Goal: Transaction & Acquisition: Obtain resource

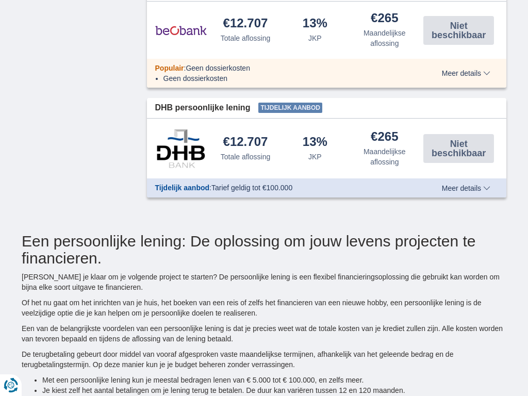
type input "10250"
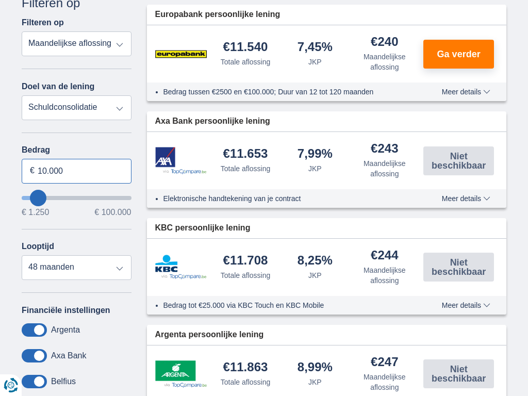
click at [76, 171] on input "10.000" at bounding box center [77, 171] width 110 height 25
type input "1"
type input "100.000"
type input "99250"
select select "120"
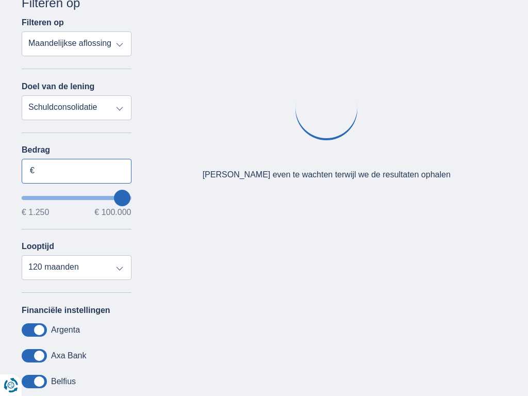
click at [76, 171] on input "Bedrag" at bounding box center [77, 171] width 110 height 25
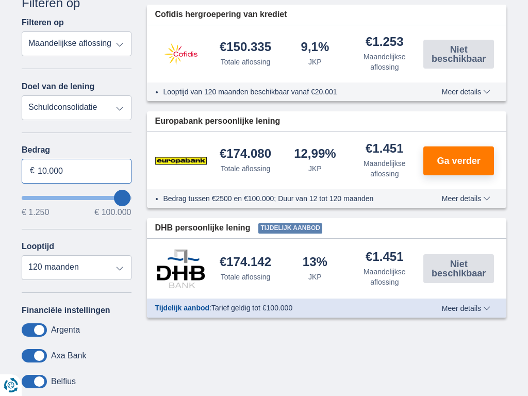
click at [76, 171] on input "10.000" at bounding box center [77, 171] width 110 height 25
type input "0"
type input "3.761"
type input "4250"
select select "36"
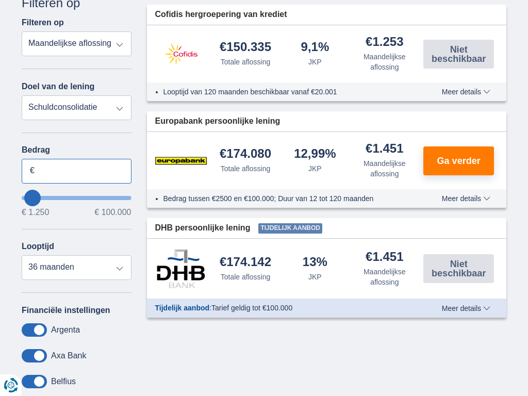
click at [76, 171] on input "Bedrag" at bounding box center [77, 171] width 110 height 25
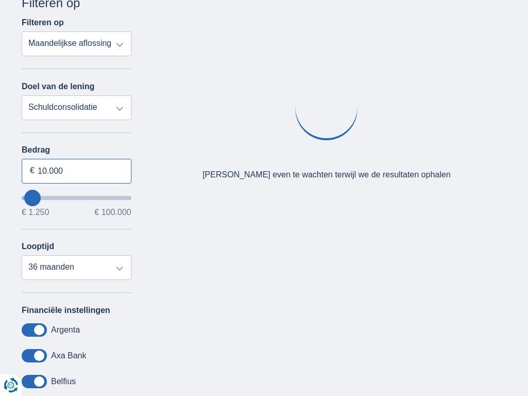
click at [76, 171] on input "10.000" at bounding box center [77, 171] width 110 height 25
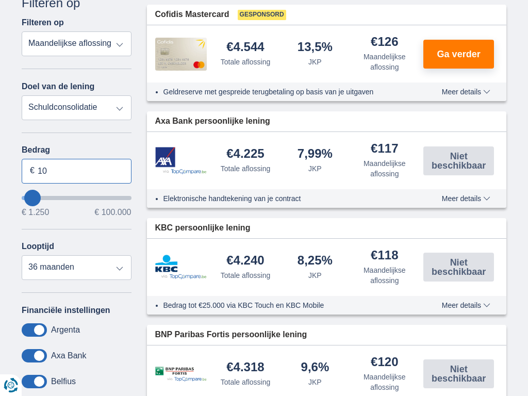
type input "1"
type input "100.000"
type input "99250"
select select "120"
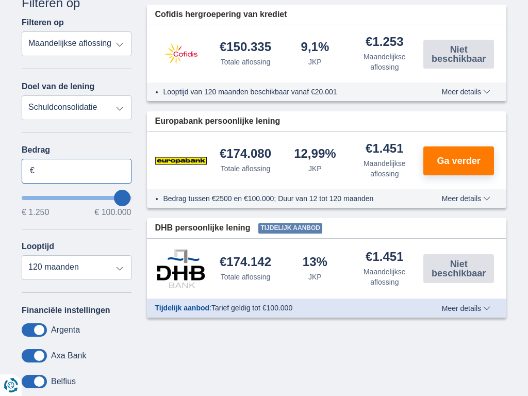
click at [76, 171] on input "Bedrag" at bounding box center [77, 171] width 110 height 25
click at [76, 171] on input "10.000" at bounding box center [77, 171] width 110 height 25
type input "1"
type input "100.000"
type input "99250"
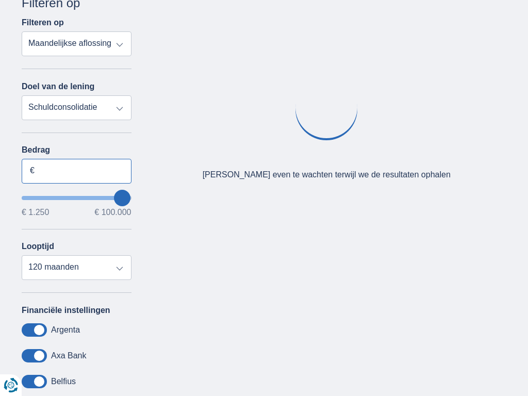
click at [76, 171] on input "Bedrag" at bounding box center [77, 171] width 110 height 25
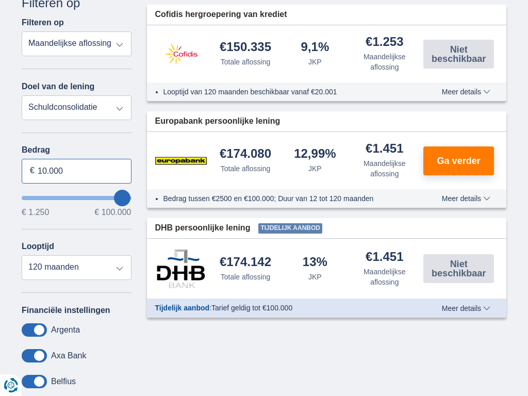
click at [76, 171] on input "10.000" at bounding box center [77, 171] width 110 height 25
type input "1"
type input "100.000"
type input "99250"
click at [76, 171] on input "Bedrag" at bounding box center [77, 171] width 110 height 25
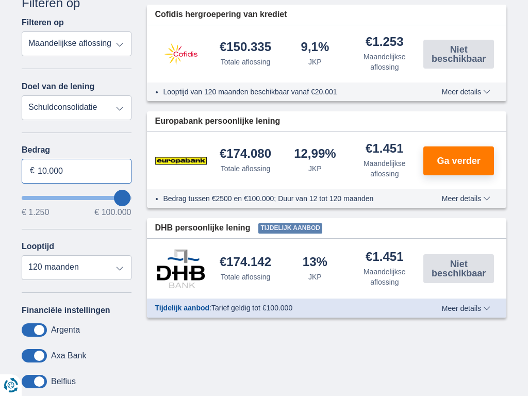
click at [76, 171] on input "10.000" at bounding box center [77, 171] width 110 height 25
type input "0"
type input "100.000"
type input "99250"
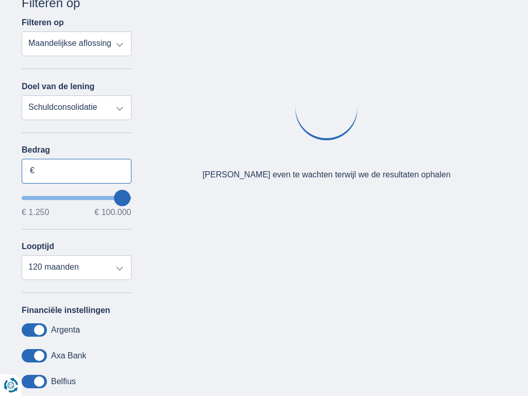
click at [76, 171] on input "Bedrag" at bounding box center [77, 171] width 110 height 25
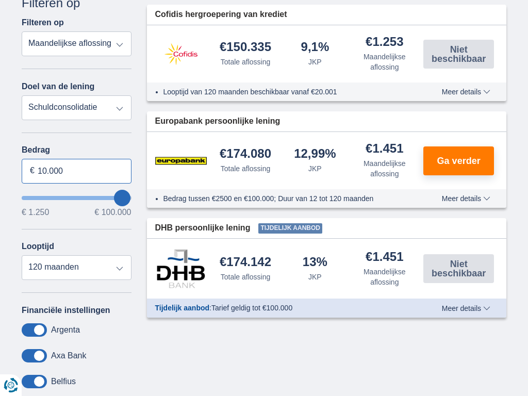
click at [76, 171] on input "10.000" at bounding box center [77, 171] width 110 height 25
type input "0"
type input "100.000"
type input "99250"
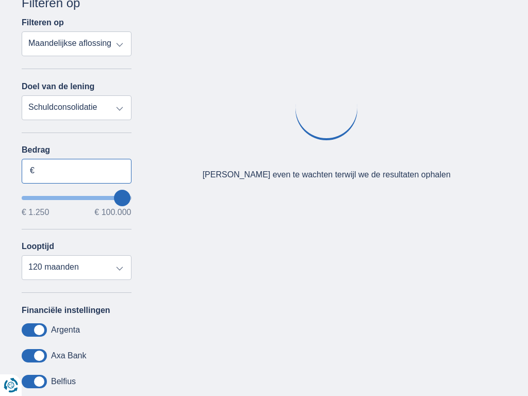
click at [76, 171] on input "Bedrag" at bounding box center [77, 171] width 110 height 25
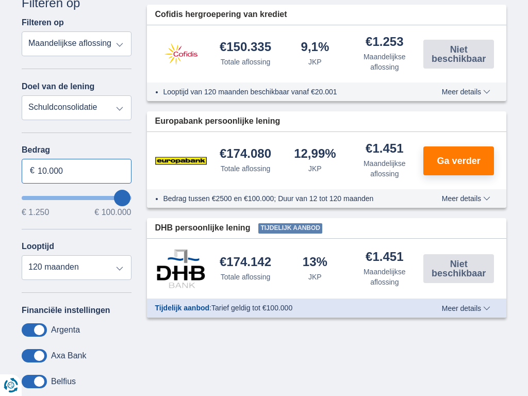
click at [76, 171] on input "10.000" at bounding box center [77, 171] width 110 height 25
type input "1"
type input "100.000"
type input "99250"
click at [76, 171] on input "Bedrag" at bounding box center [77, 171] width 110 height 25
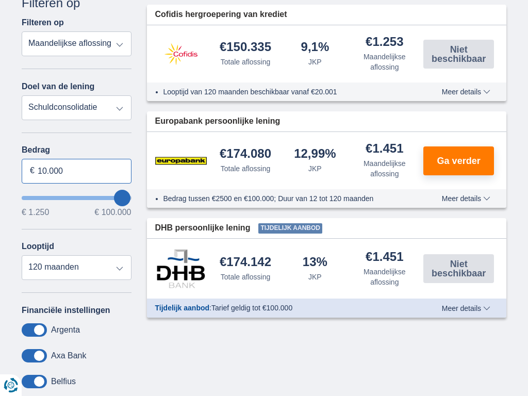
click at [76, 171] on input "10.000" at bounding box center [77, 171] width 110 height 25
type input "1"
type input "1.250"
type input "1250"
select select "24"
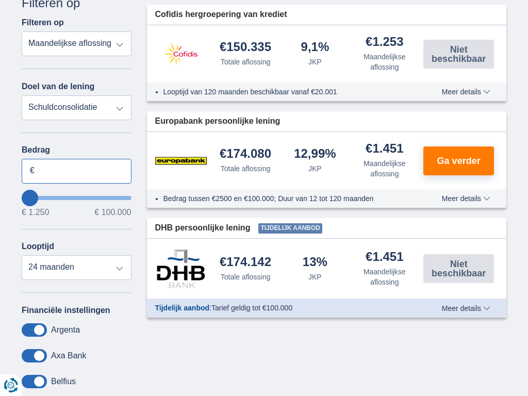
click at [76, 171] on input "Bedrag" at bounding box center [77, 171] width 110 height 25
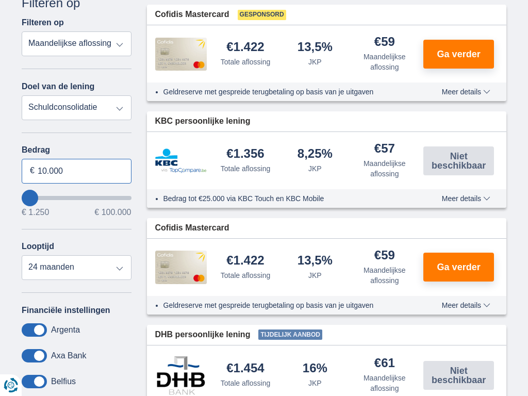
click at [76, 171] on input "10.000" at bounding box center [77, 171] width 110 height 25
type input "1"
type input "100.000"
type input "99250"
click at [76, 171] on input "Bedrag" at bounding box center [77, 171] width 110 height 25
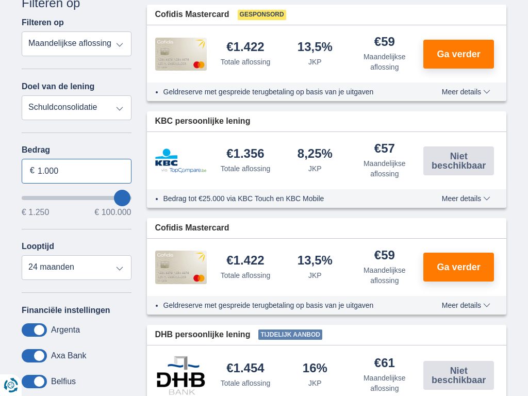
type input "10.000"
select select "120"
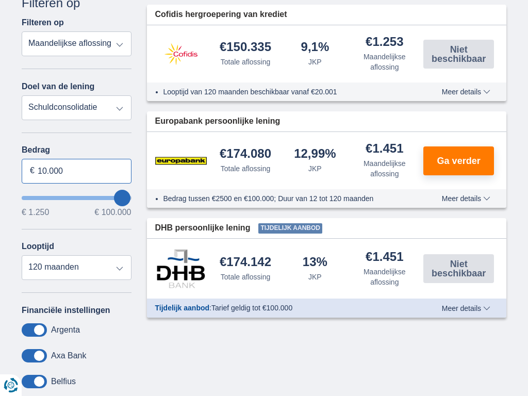
click at [76, 171] on input "10.000" at bounding box center [77, 171] width 110 height 25
type input "1"
type input "100.000"
type input "99250"
click at [76, 171] on input "Bedrag" at bounding box center [77, 171] width 110 height 25
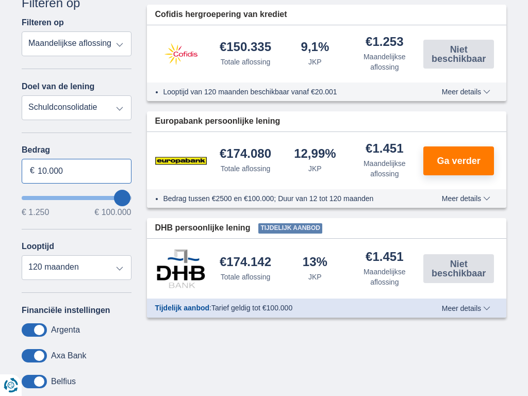
click at [76, 171] on input "10.000" at bounding box center [77, 171] width 110 height 25
type input "1"
type input "100.000"
type input "99250"
click at [76, 171] on input "Bedrag" at bounding box center [77, 171] width 110 height 25
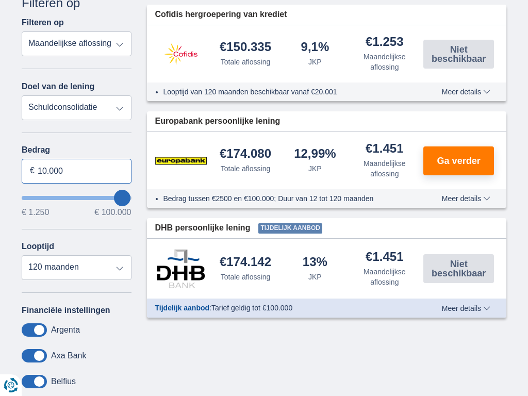
click at [76, 171] on input "10.000" at bounding box center [77, 171] width 110 height 25
type input "1"
type input "1.250"
type input "1250"
select select "24"
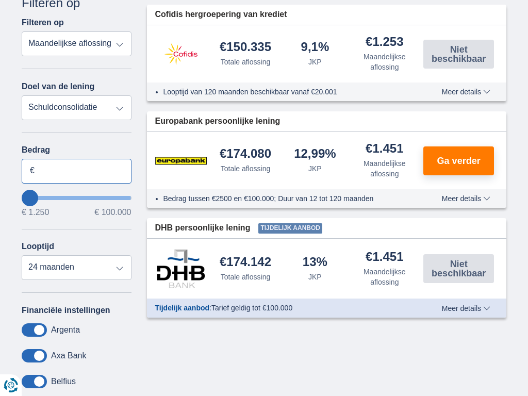
click at [76, 171] on input "Bedrag" at bounding box center [77, 171] width 110 height 25
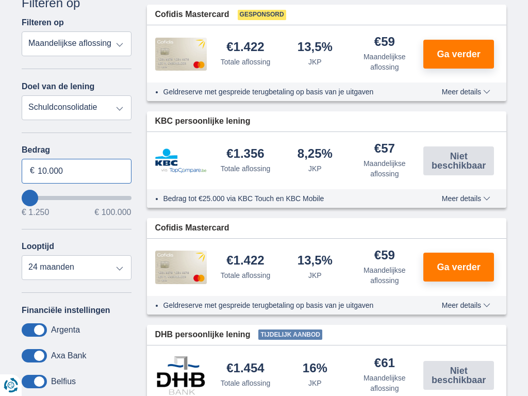
click at [76, 171] on input "10.000" at bounding box center [77, 171] width 110 height 25
type input "1"
type input "18.658"
type input "18250"
click at [76, 171] on input "Bedrag" at bounding box center [77, 171] width 110 height 25
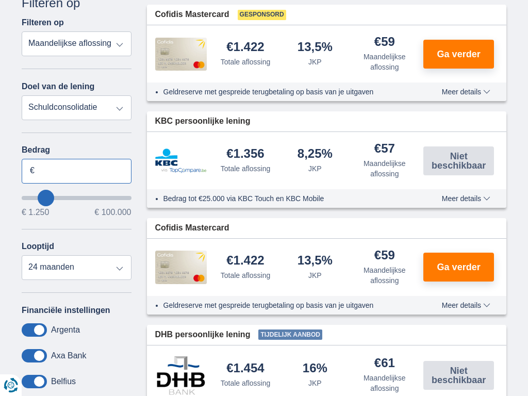
select select "84"
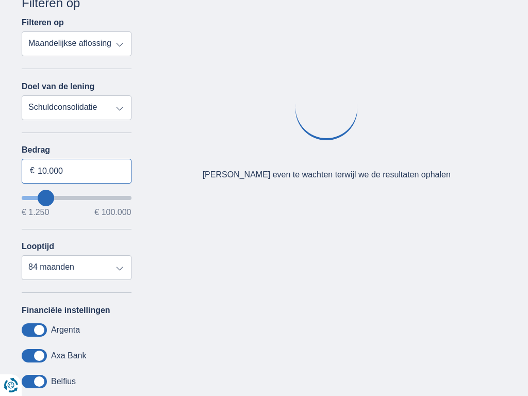
click at [76, 171] on input "10.000" at bounding box center [77, 171] width 110 height 25
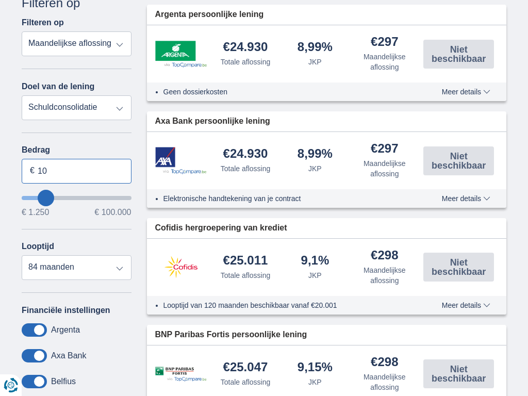
type input "1"
type input "100.000"
type input "99250"
click at [76, 171] on input "Bedrag" at bounding box center [77, 171] width 110 height 25
select select "120"
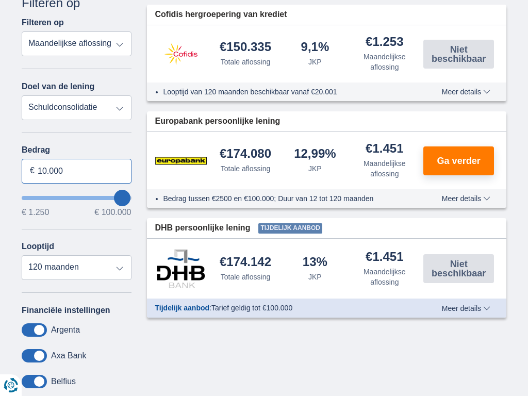
click at [76, 171] on input "10.000" at bounding box center [77, 171] width 110 height 25
type input "1"
type input "1.250"
type input "1250"
select select "24"
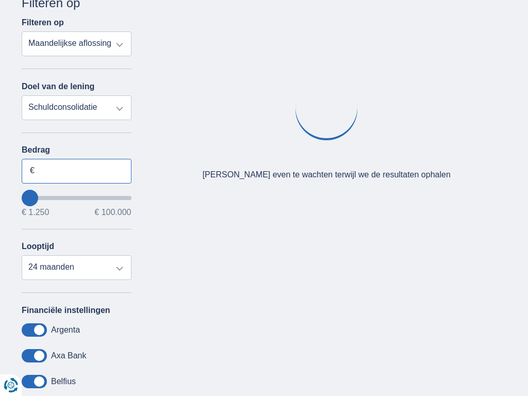
click at [76, 171] on input "Bedrag" at bounding box center [77, 171] width 110 height 25
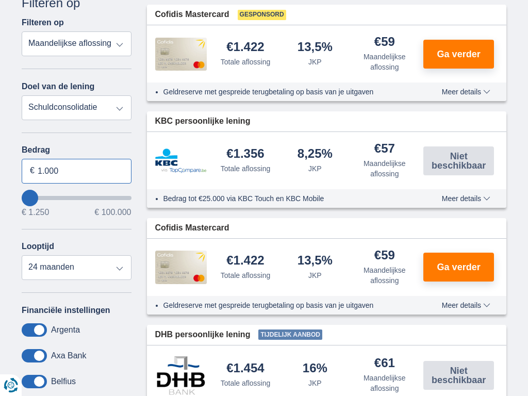
type input "10.000"
select select "mrp+"
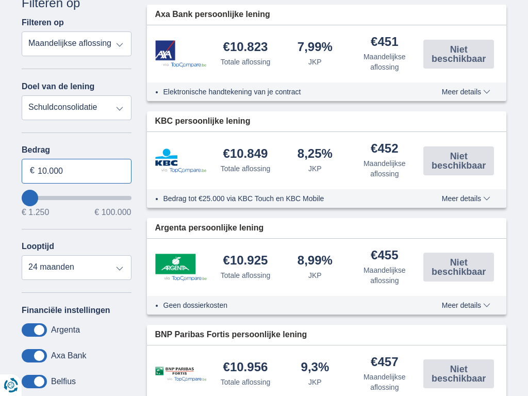
type input "10.000"
type input "10250"
select select "48"
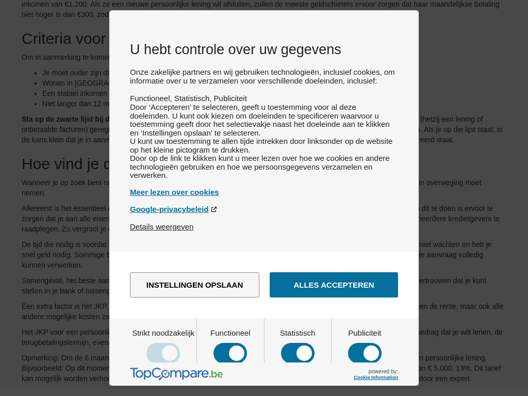
scroll to position [0, 0]
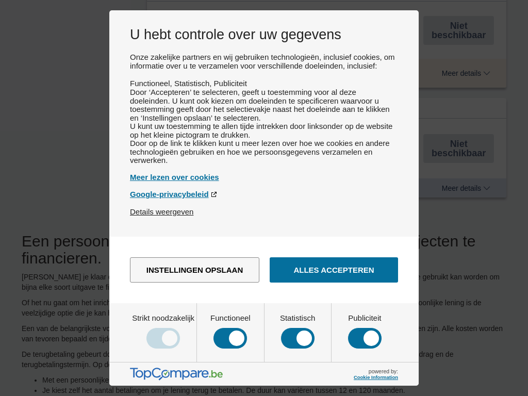
type input "10250"
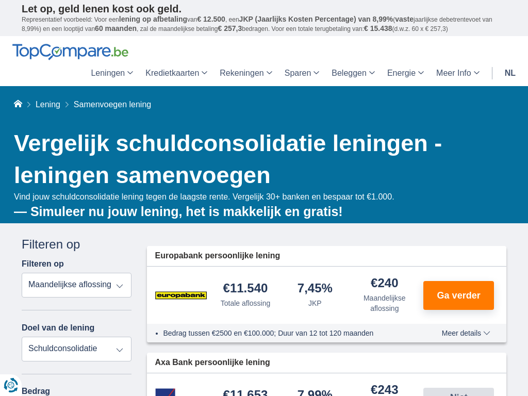
type input "10250"
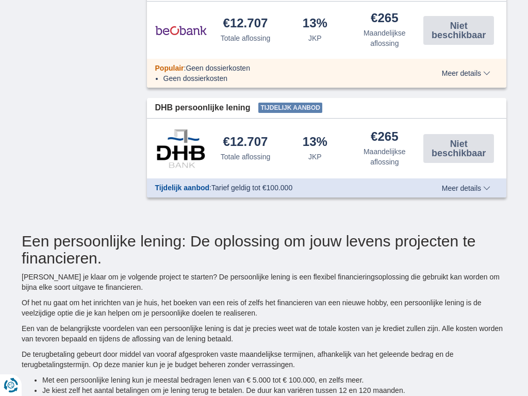
scroll to position [241, 0]
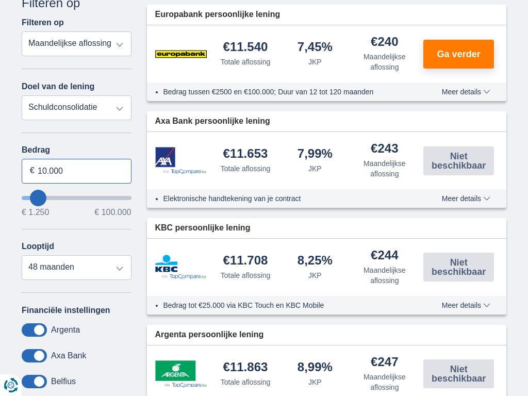
click at [76, 171] on input "10.000" at bounding box center [77, 171] width 110 height 25
type input "1"
type input "100.000"
type input "99250"
select select "120"
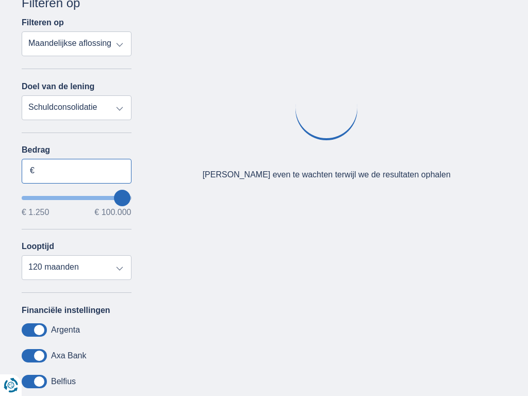
click at [76, 171] on input "Bedrag" at bounding box center [77, 171] width 110 height 25
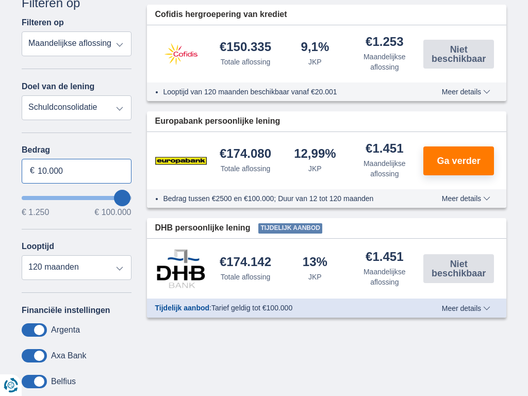
click at [76, 171] on input "10.000" at bounding box center [77, 171] width 110 height 25
type input "1"
type input "7.115"
type input "7250"
select select "42"
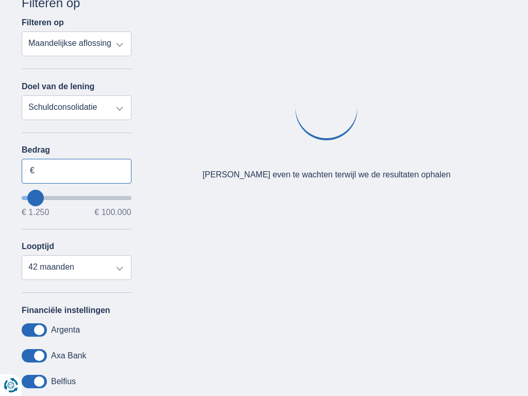
click at [76, 171] on input "Bedrag" at bounding box center [77, 171] width 110 height 25
click at [76, 171] on input "10.000" at bounding box center [77, 171] width 110 height 25
type input "1"
type input "100.000"
type input "99250"
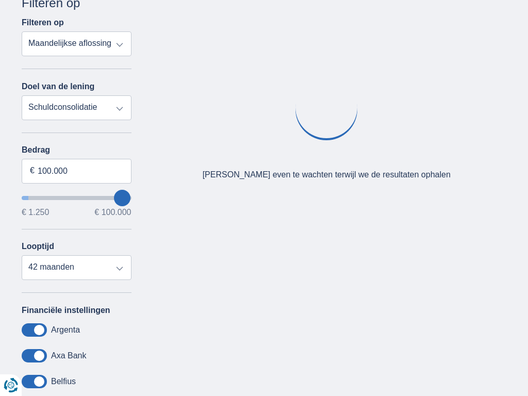
select select "120"
click at [76, 171] on input "Bedrag" at bounding box center [77, 171] width 110 height 25
click at [76, 171] on input "10.000" at bounding box center [77, 171] width 110 height 25
type input "1"
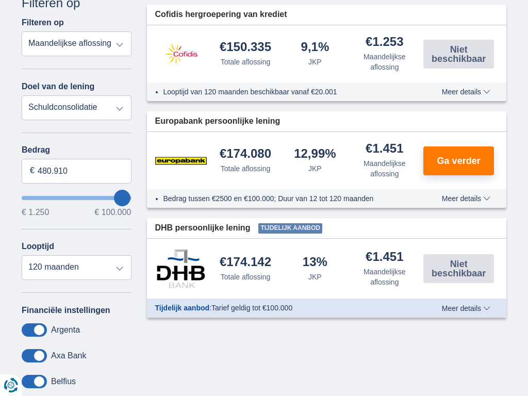
type input "100.000"
type input "99250"
click at [76, 171] on input "Bedrag" at bounding box center [77, 171] width 110 height 25
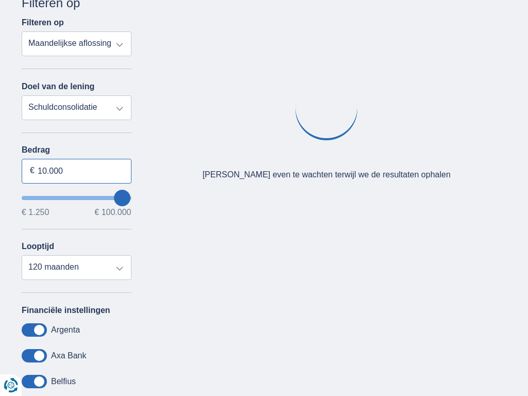
click at [76, 171] on input "10.000" at bounding box center [77, 171] width 110 height 25
type input "1"
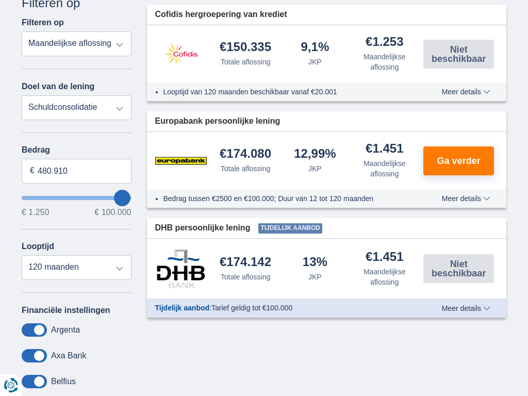
type input "100.000"
type input "99250"
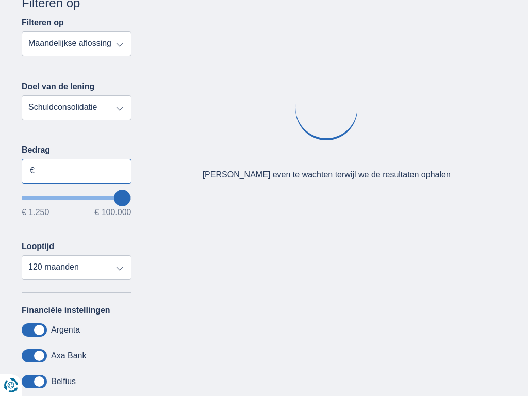
click at [76, 171] on input "Bedrag" at bounding box center [77, 171] width 110 height 25
click at [76, 171] on input "10.000" at bounding box center [77, 171] width 110 height 25
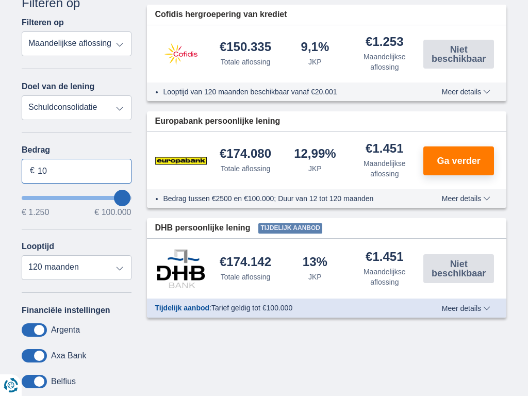
type input "1"
type input "100.000"
type input "99250"
click at [76, 171] on input "Bedrag" at bounding box center [77, 171] width 110 height 25
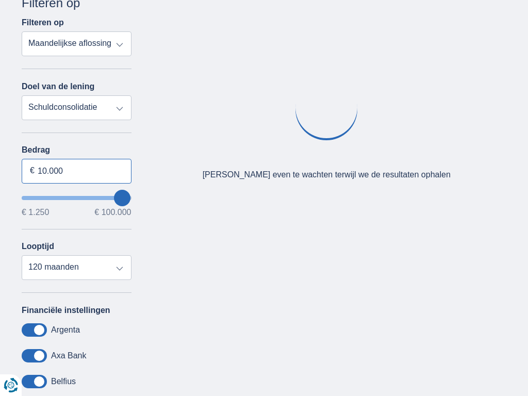
click at [76, 171] on input "10.000" at bounding box center [77, 171] width 110 height 25
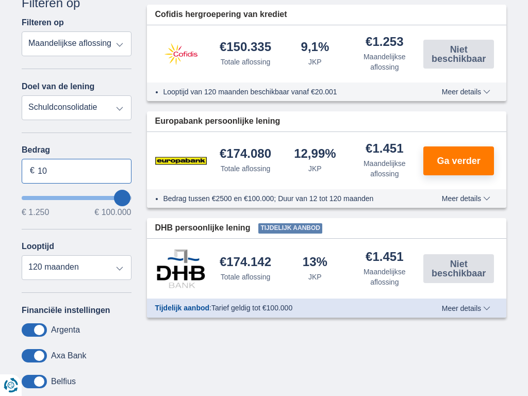
type input "1"
type input "100.000"
type input "99250"
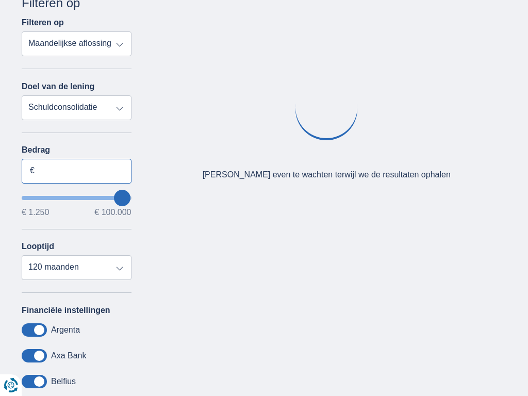
click at [76, 171] on input "Bedrag" at bounding box center [77, 171] width 110 height 25
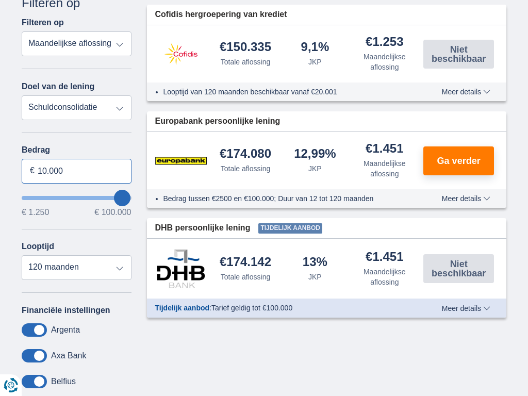
click at [76, 171] on input "10.000" at bounding box center [77, 171] width 110 height 25
type input "1"
type input "100.000"
type input "99250"
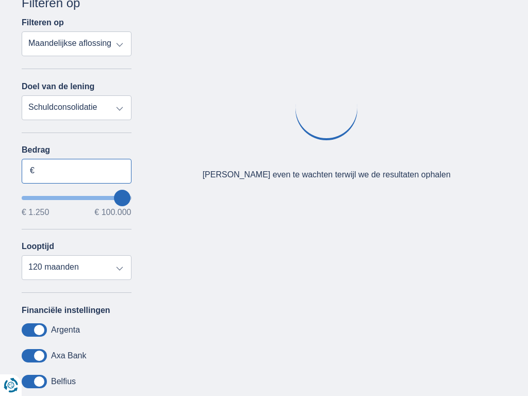
click at [76, 171] on input "Bedrag" at bounding box center [77, 171] width 110 height 25
click at [76, 171] on input "10.000" at bounding box center [77, 171] width 110 height 25
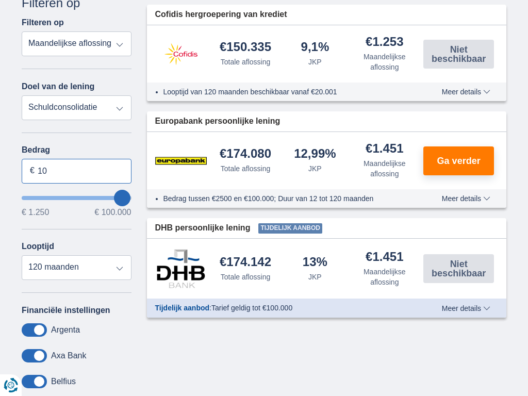
type input "1"
type input "1.250"
type input "1250"
select select "24"
click at [76, 171] on input "Bedrag" at bounding box center [77, 171] width 110 height 25
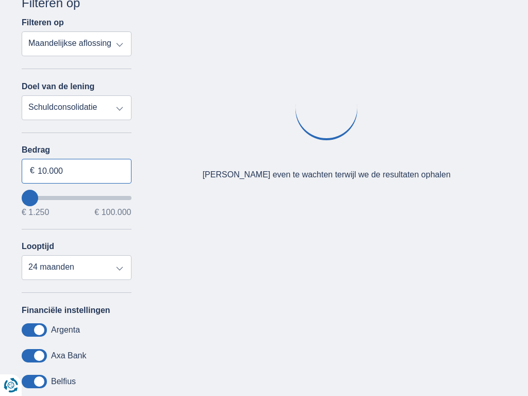
click at [76, 171] on input "10.000" at bounding box center [77, 171] width 110 height 25
type input "1"
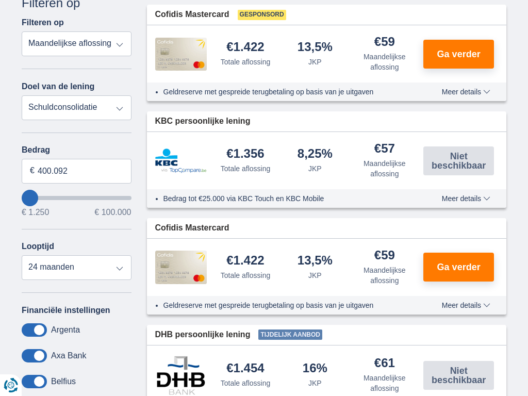
type input "100.000"
type input "99250"
select select "120"
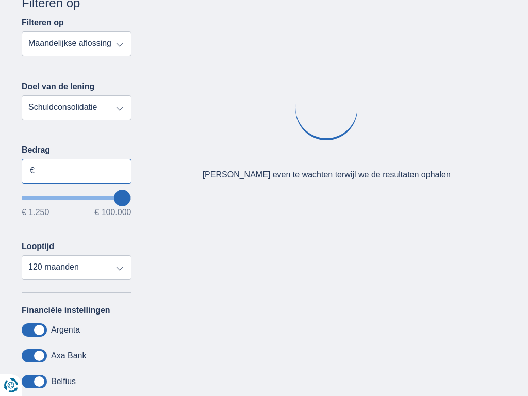
click at [76, 171] on input "Bedrag" at bounding box center [77, 171] width 110 height 25
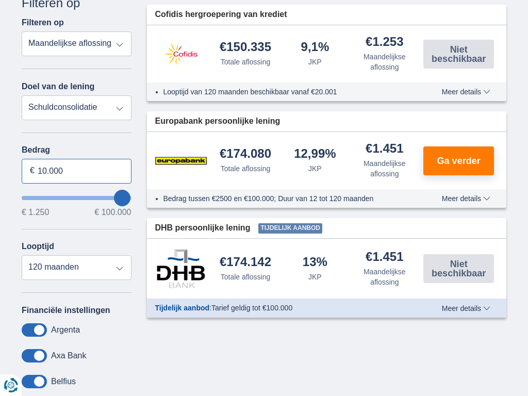
click at [76, 171] on input "10.000" at bounding box center [77, 171] width 110 height 25
type input "1"
type input "100.000"
type input "99250"
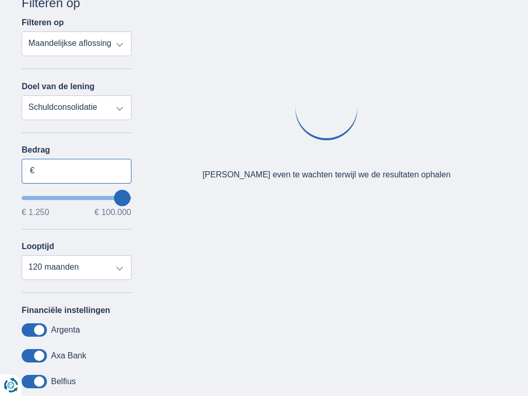
click at [76, 171] on input "Bedrag" at bounding box center [77, 171] width 110 height 25
click at [76, 171] on input "10.000" at bounding box center [77, 171] width 110 height 25
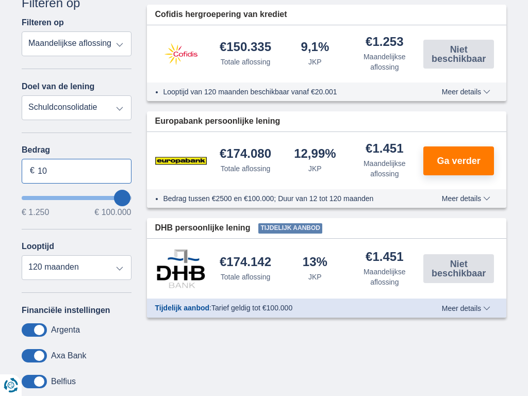
type input "1"
type input "100.000"
type input "99250"
click at [76, 171] on input "Bedrag" at bounding box center [77, 171] width 110 height 25
click at [76, 171] on input "10.000" at bounding box center [77, 171] width 110 height 25
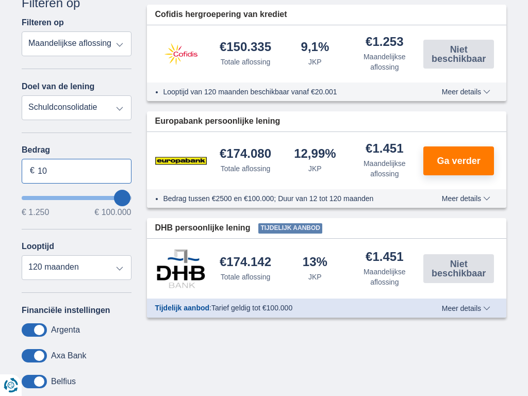
type input "1"
type input "1.250"
type input "1250"
select select "24"
click at [76, 171] on input "Bedrag" at bounding box center [77, 171] width 110 height 25
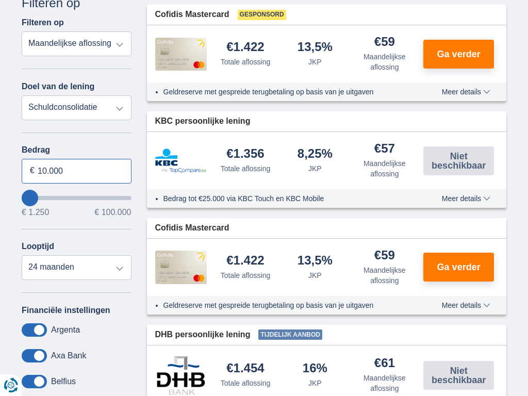
click at [76, 171] on input "10.000" at bounding box center [77, 171] width 110 height 25
type input "1"
type input "39.101"
type input "39250"
click at [76, 171] on input "Bedrag" at bounding box center [77, 171] width 110 height 25
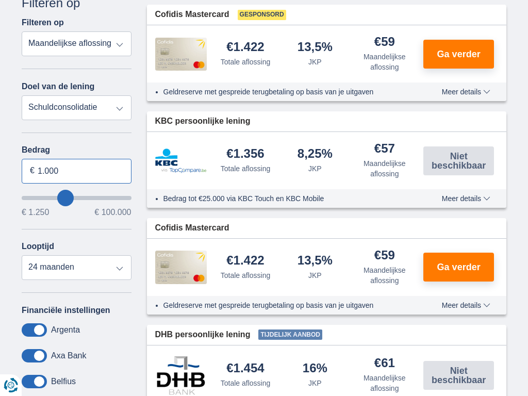
type input "10.000"
select select "120"
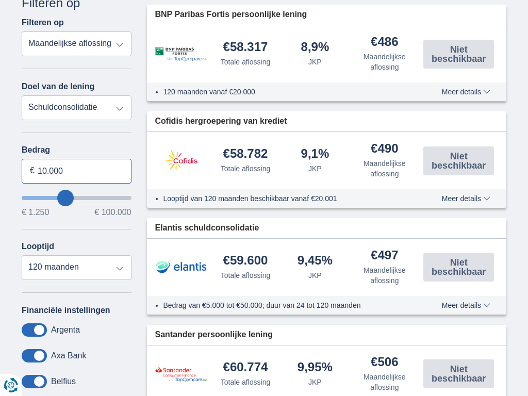
click at [76, 171] on input "10.000" at bounding box center [77, 171] width 110 height 25
type input "0"
type input "100.000"
type input "99250"
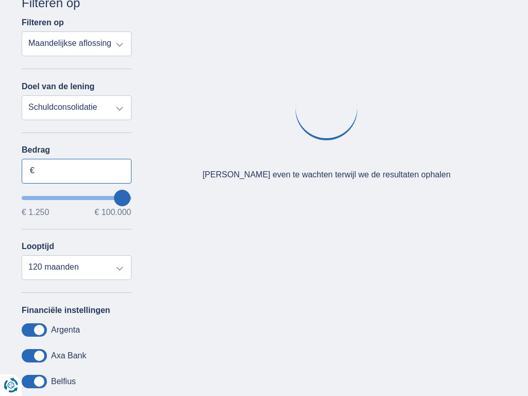
click at [76, 171] on input "Bedrag" at bounding box center [77, 171] width 110 height 25
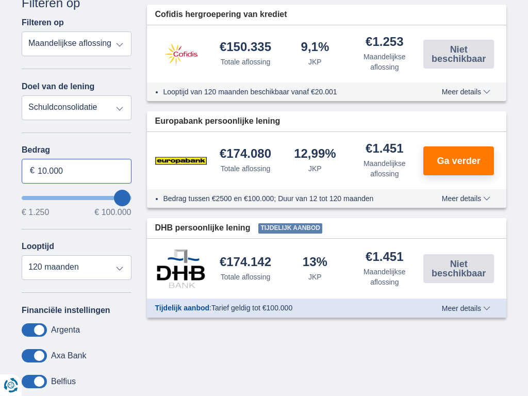
click at [76, 171] on input "10.000" at bounding box center [77, 171] width 110 height 25
type input "1"
type input "19.919"
type input "20250"
select select "84"
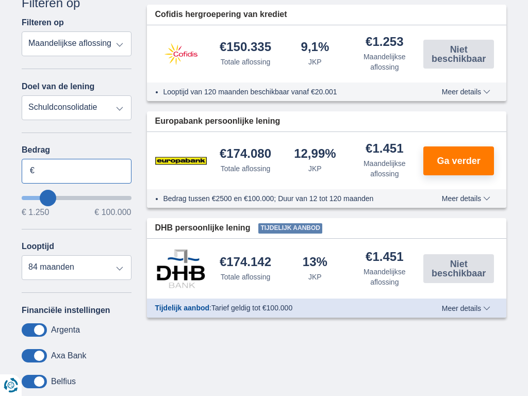
click at [76, 171] on input "Bedrag" at bounding box center [77, 171] width 110 height 25
type input "10.000"
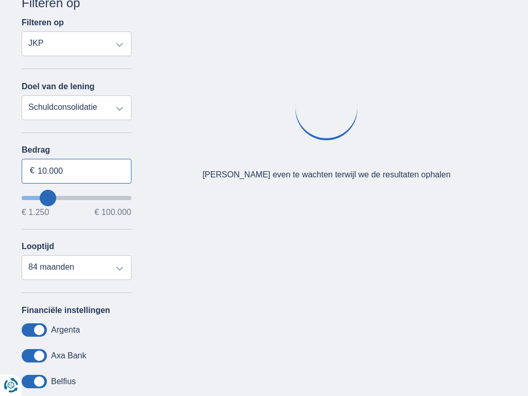
select select "mrp+"
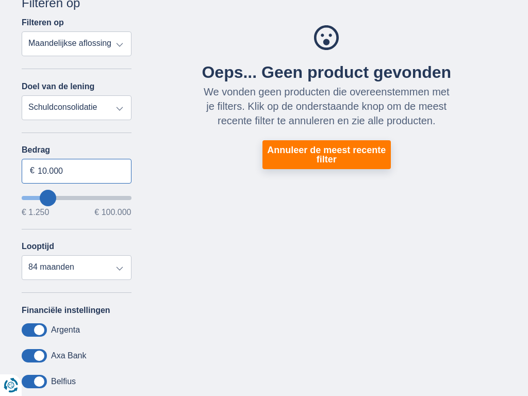
click at [76, 171] on input "10.000" at bounding box center [77, 171] width 110 height 25
type input "1"
type input "100.000"
type input "50250"
click at [76, 197] on input "wantToBorrow" at bounding box center [77, 198] width 110 height 4
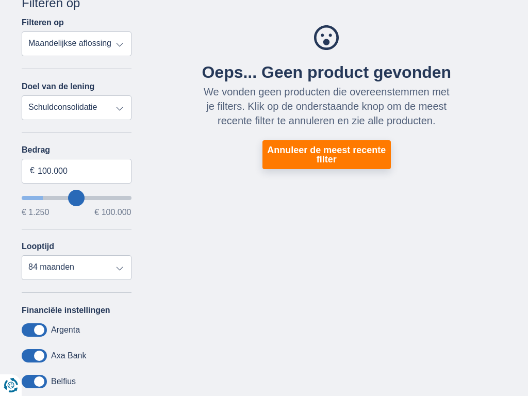
type input "50.250"
select select "120"
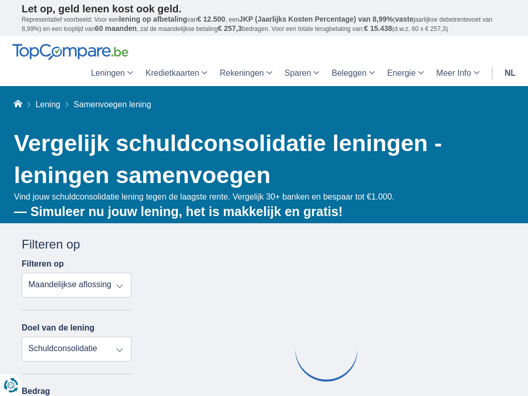
type input "50250"
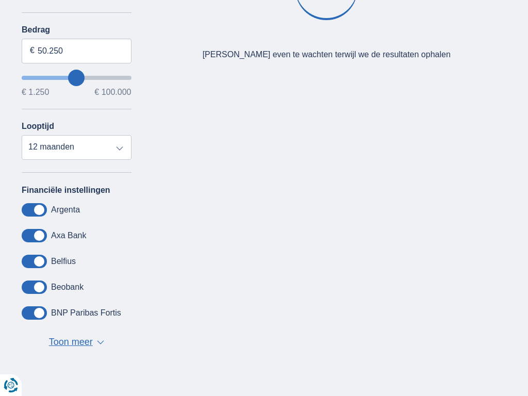
scroll to position [241, 0]
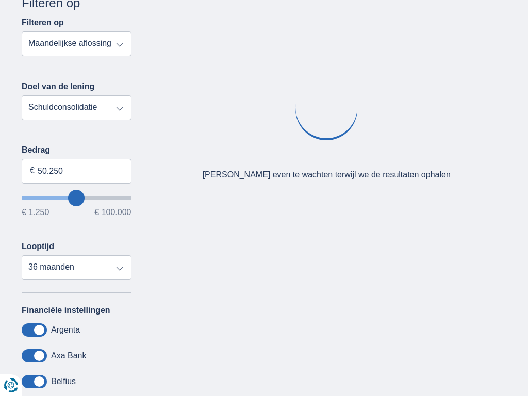
select select "120"
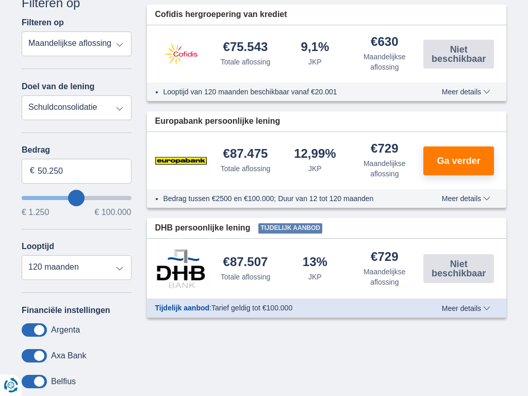
select select "personalLoan"
type input "7.500"
type input "7250"
select select "42"
type input "7250"
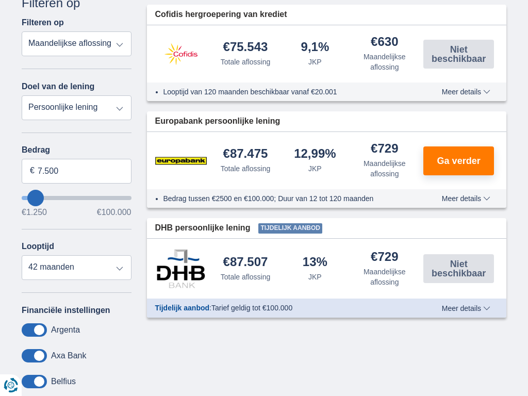
select select "vehicleLoan"
select select "3-4"
type input "15.000"
type input "15250"
select select "60"
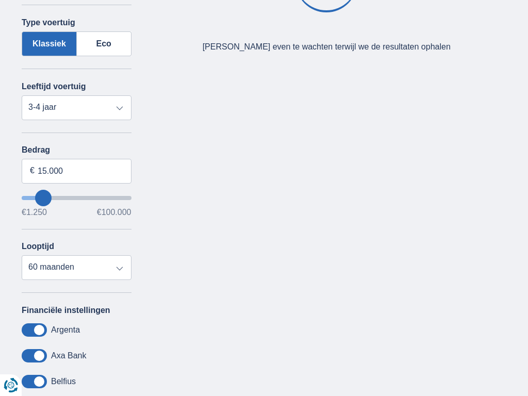
select select "moto"
select select "new"
type input "15.000"
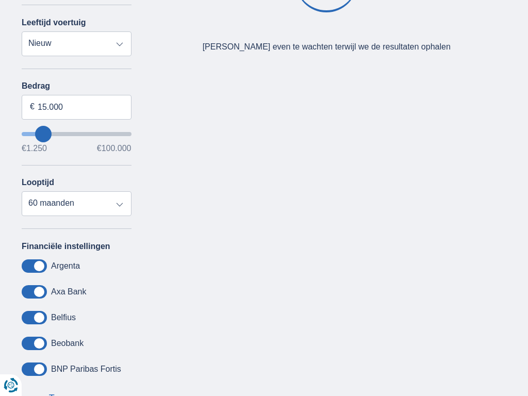
type input "15250"
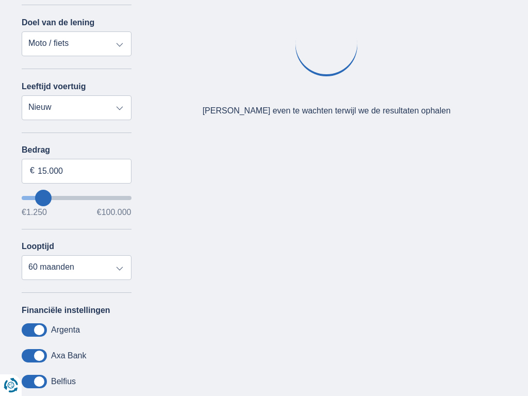
select select "caravan"
type input "15.000"
type input "15250"
select select "renovationLoan"
type input "15.000"
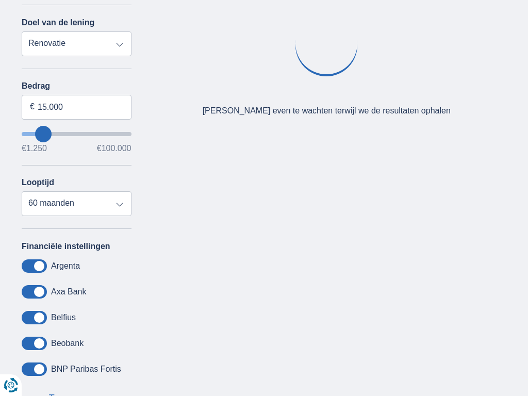
type input "15250"
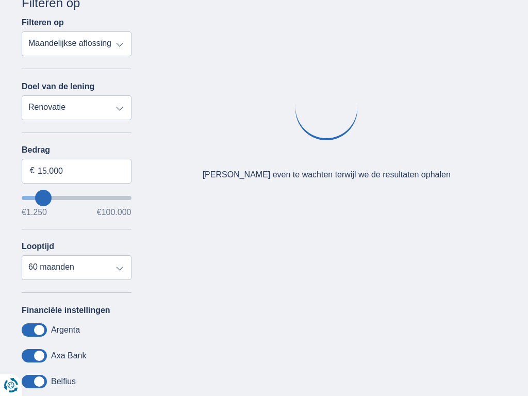
select select "debtConsolidation"
type input "10.000"
type input "10250"
select select "48"
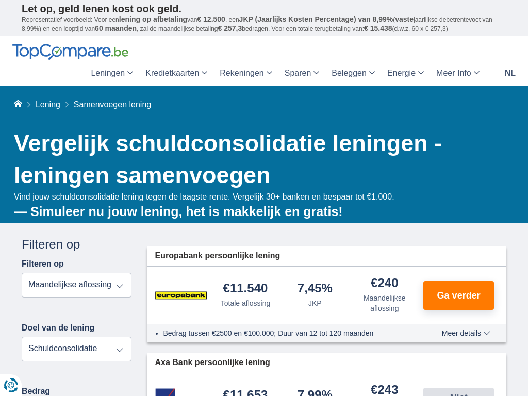
scroll to position [241, 0]
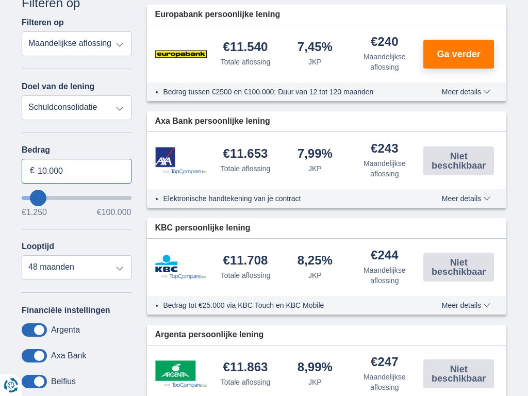
click at [76, 171] on input "10.000" at bounding box center [77, 171] width 110 height 25
type input "1"
type input "100.000"
type input "99250"
select select "120"
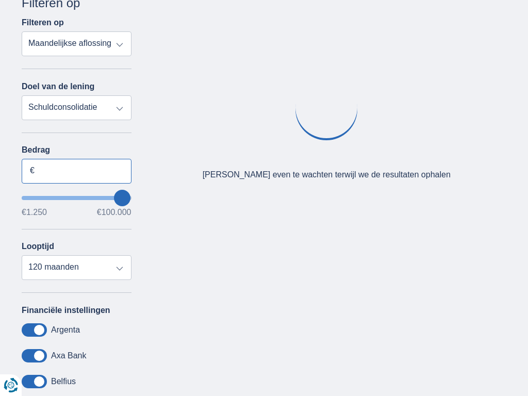
click at [76, 171] on input "Bedrag" at bounding box center [77, 171] width 110 height 25
click at [76, 171] on input "10.000" at bounding box center [77, 171] width 110 height 25
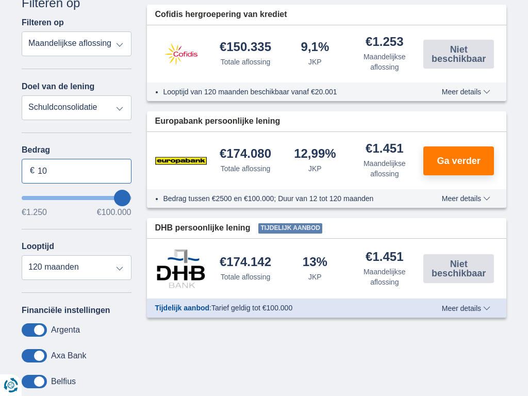
type input "1"
type input "1.931"
type input "2250"
select select "24"
click at [76, 171] on input "Bedrag" at bounding box center [77, 171] width 110 height 25
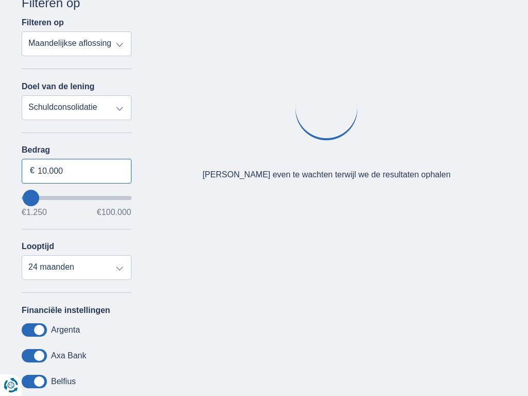
click at [76, 171] on input "10.000" at bounding box center [77, 171] width 110 height 25
type input "1"
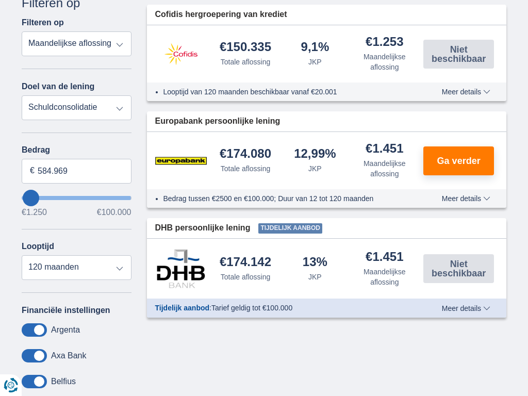
type input "100.000"
type input "99250"
select select "120"
click at [76, 171] on input "Bedrag" at bounding box center [77, 171] width 110 height 25
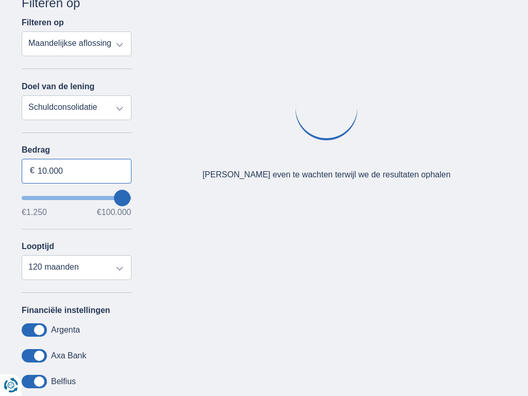
click at [76, 171] on input "10.000" at bounding box center [77, 171] width 110 height 25
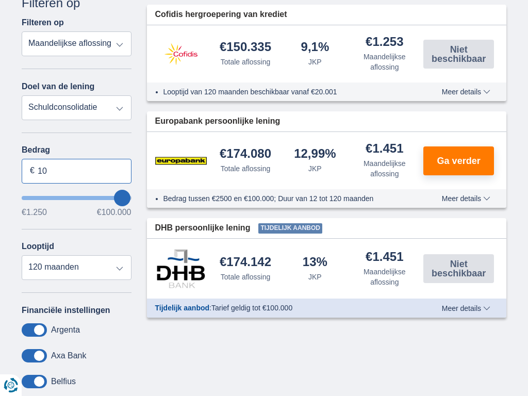
type input "1"
type input "100.000"
type input "99250"
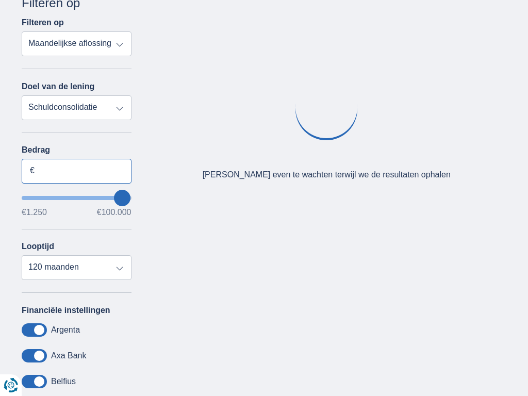
click at [76, 171] on input "Bedrag" at bounding box center [77, 171] width 110 height 25
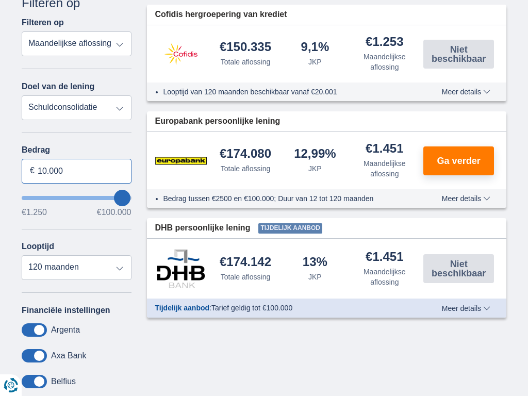
click at [76, 171] on input "10.000" at bounding box center [77, 171] width 110 height 25
type input "1"
type input "100.000"
type input "99250"
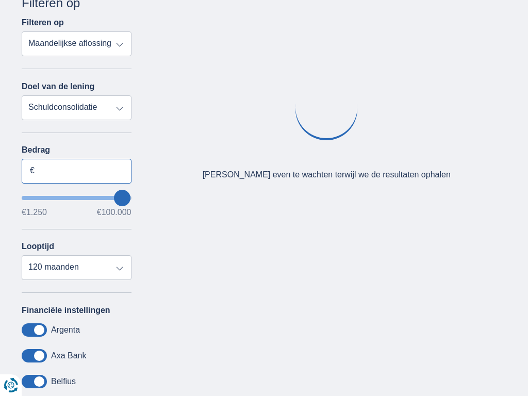
click at [76, 171] on input "Bedrag" at bounding box center [77, 171] width 110 height 25
click at [76, 171] on input "10.000" at bounding box center [77, 171] width 110 height 25
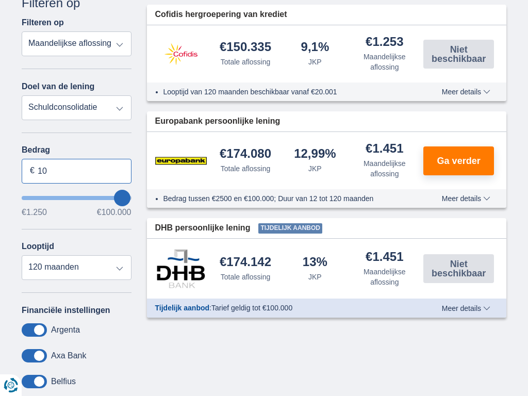
type input "1"
type input "100.000"
type input "99250"
click at [76, 171] on input "Bedrag" at bounding box center [77, 171] width 110 height 25
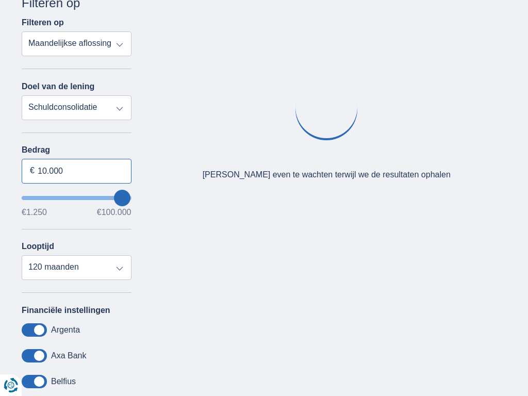
click at [76, 171] on input "10.000" at bounding box center [77, 171] width 110 height 25
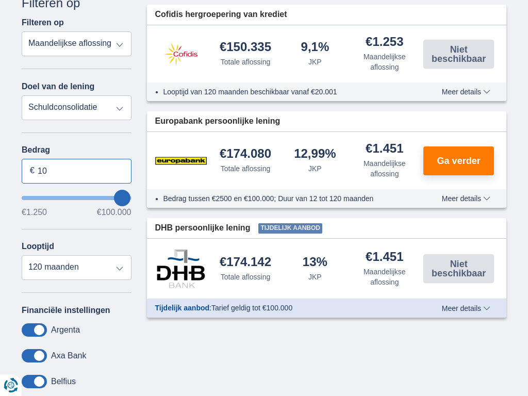
type input "1"
type input "100.000"
type input "99250"
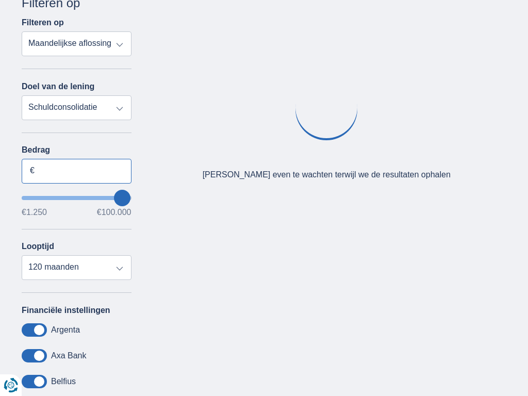
click at [76, 171] on input "Bedrag" at bounding box center [77, 171] width 110 height 25
click at [76, 171] on input "10.000" at bounding box center [77, 171] width 110 height 25
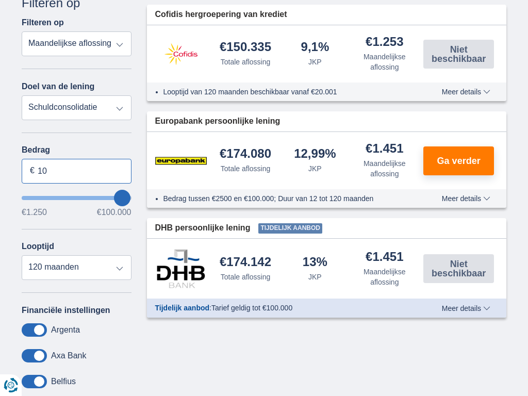
type input "1"
type input "100.000"
type input "99250"
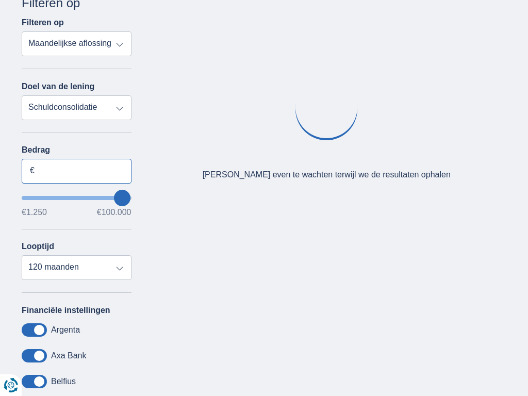
click at [76, 171] on input "Bedrag" at bounding box center [77, 171] width 110 height 25
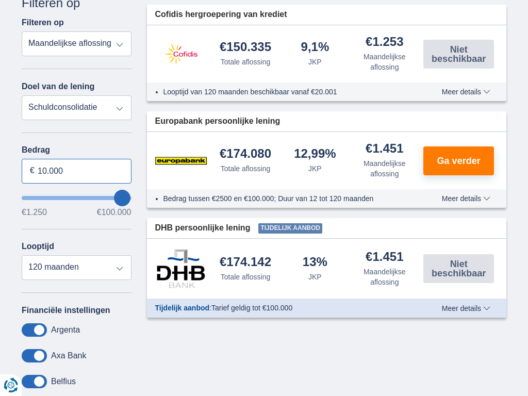
click at [76, 171] on input "10.000" at bounding box center [77, 171] width 110 height 25
type input "1"
type input "1.250"
type input "1250"
select select "24"
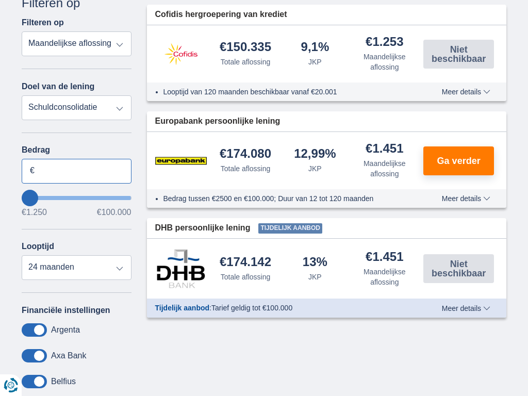
click at [76, 171] on input "Bedrag" at bounding box center [77, 171] width 110 height 25
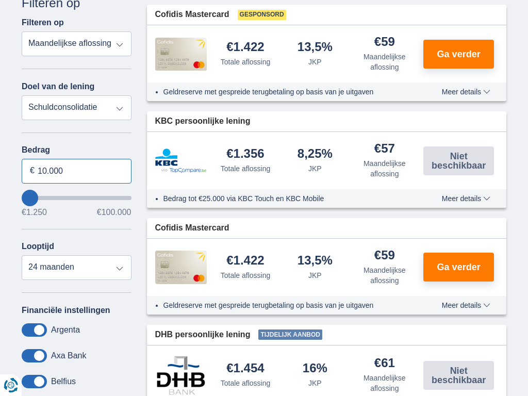
click at [76, 171] on input "10.000" at bounding box center [77, 171] width 110 height 25
type input "1"
type input "100.000"
type input "99250"
select select "120"
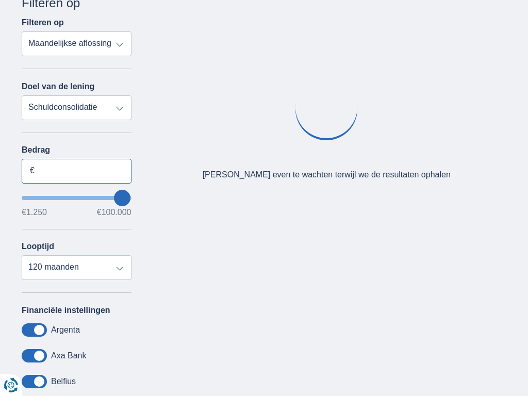
click at [76, 171] on input "Bedrag" at bounding box center [77, 171] width 110 height 25
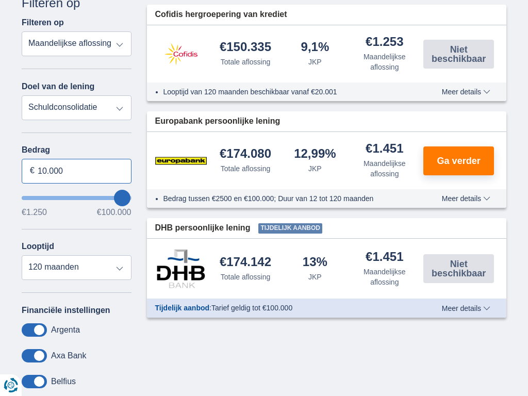
click at [76, 171] on input "10.000" at bounding box center [77, 171] width 110 height 25
type input "1"
type input "100.000"
type input "99250"
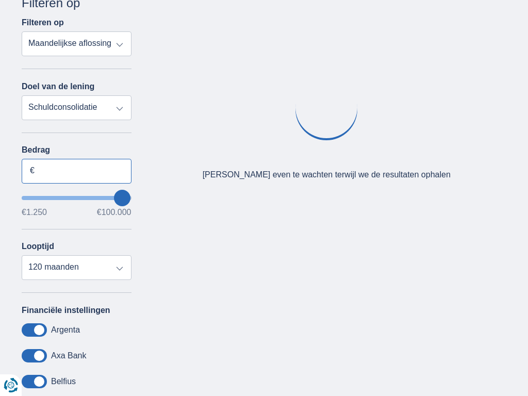
click at [76, 171] on input "Bedrag" at bounding box center [77, 171] width 110 height 25
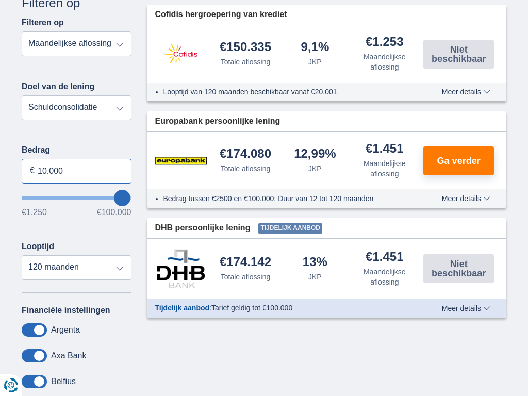
click at [76, 171] on input "10.000" at bounding box center [77, 171] width 110 height 25
type input "1"
type input "100.000"
type input "99250"
click at [76, 171] on input "Bedrag" at bounding box center [77, 171] width 110 height 25
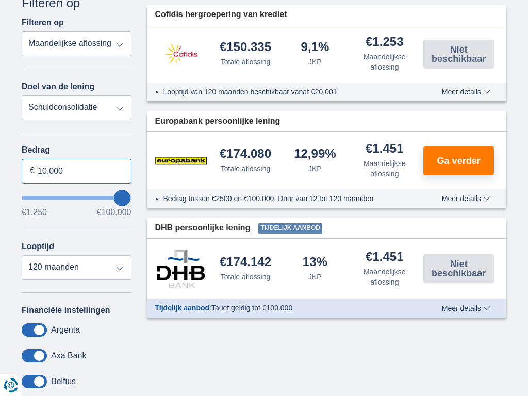
click at [76, 171] on input "10.000" at bounding box center [77, 171] width 110 height 25
type input "1"
type input "1.250"
type input "1250"
select select "24"
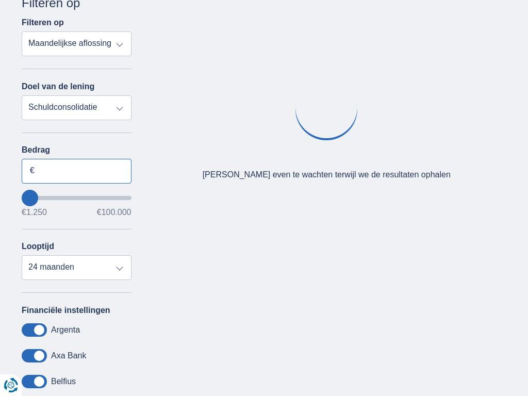
click at [76, 171] on input "Bedrag" at bounding box center [77, 171] width 110 height 25
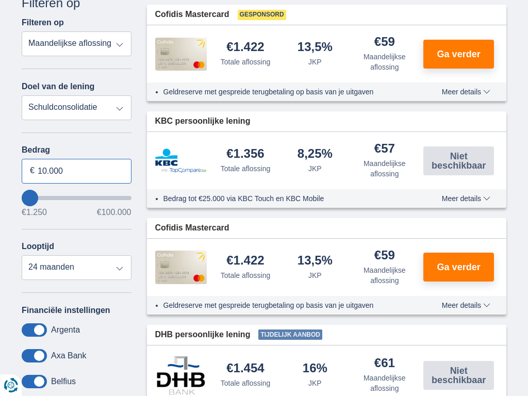
click at [76, 171] on input "10.000" at bounding box center [77, 171] width 110 height 25
type input "1"
type input "24.557"
type input "24250"
select select "120"
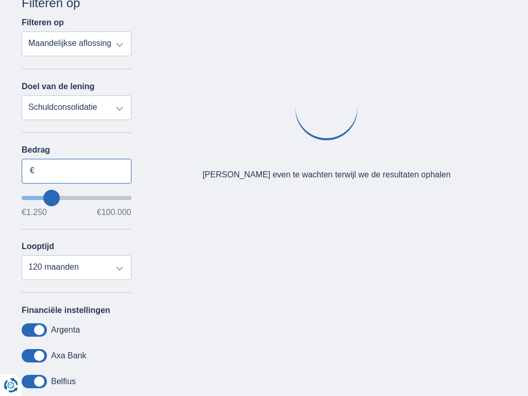
click at [76, 171] on input "Bedrag" at bounding box center [77, 171] width 110 height 25
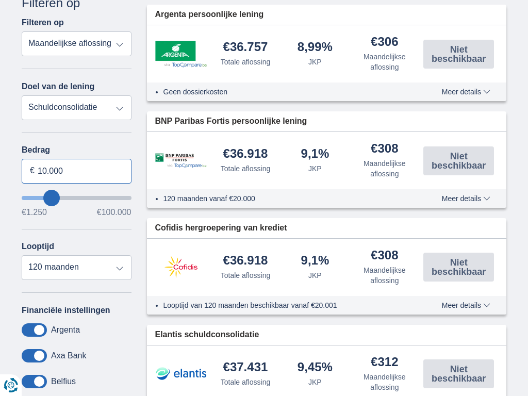
click at [76, 171] on input "10.000" at bounding box center [77, 171] width 110 height 25
type input "1"
type input "081.126"
type input "81250"
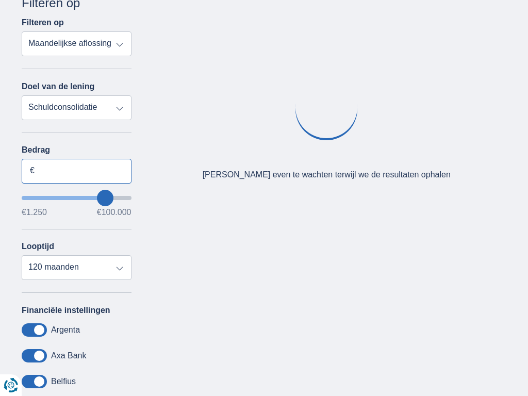
click at [76, 171] on input "Bedrag" at bounding box center [77, 171] width 110 height 25
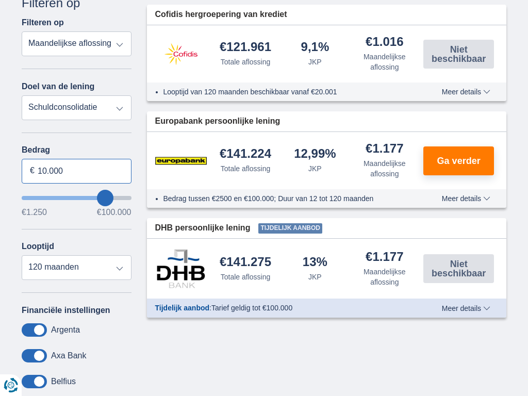
click at [76, 171] on input "10.000" at bounding box center [77, 171] width 110 height 25
type input "1"
type input "100.000"
type input "99250"
click at [76, 171] on input "Bedrag" at bounding box center [77, 171] width 110 height 25
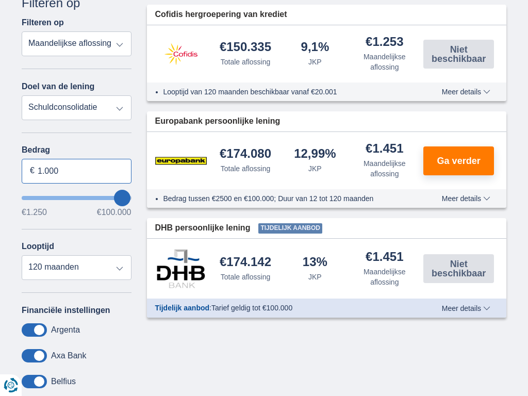
type input "10.000"
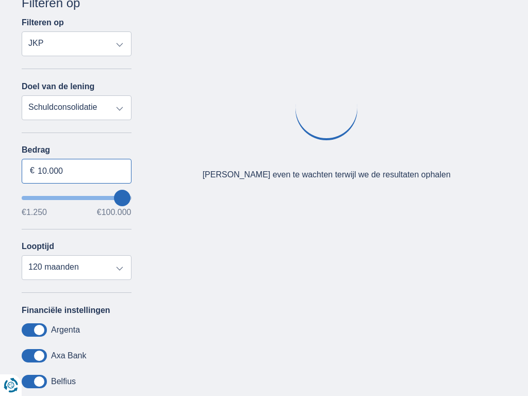
select select "mrp+"
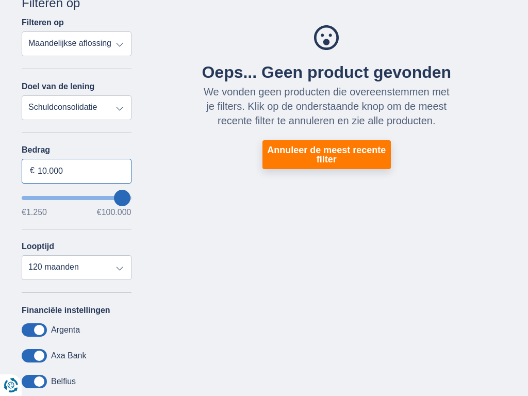
type input "10.000"
type input "10250"
select select "48"
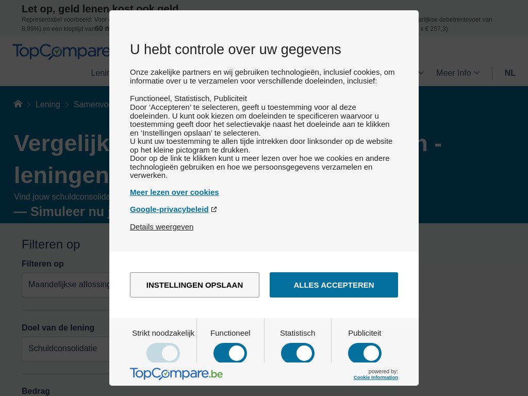
scroll to position [0, 0]
